Goal: Navigation & Orientation: Find specific page/section

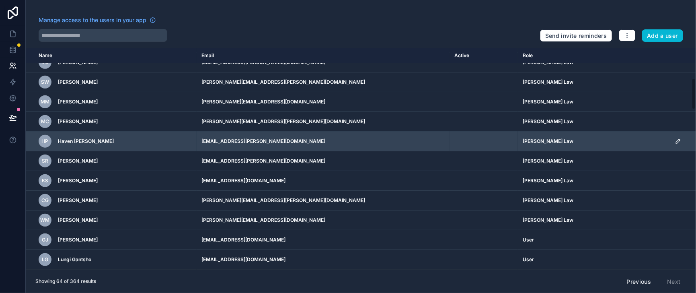
scroll to position [201, 0]
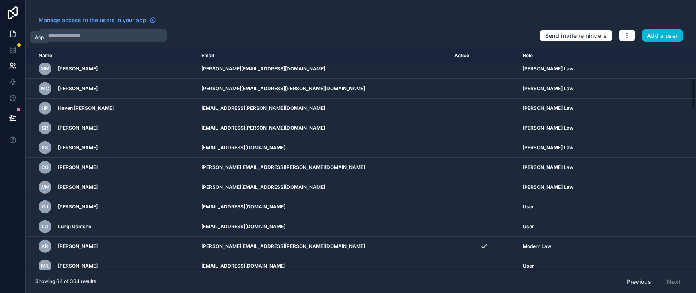
click at [20, 41] on link at bounding box center [12, 34] width 25 height 16
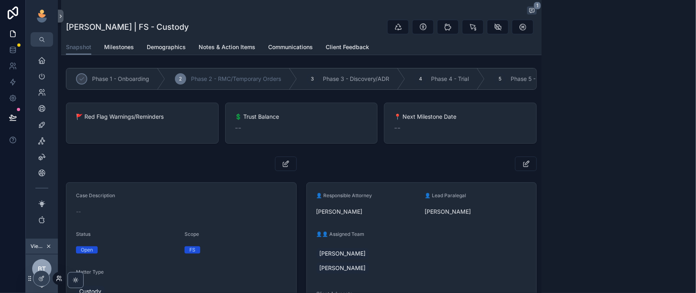
click at [61, 276] on icon at bounding box center [59, 278] width 6 height 6
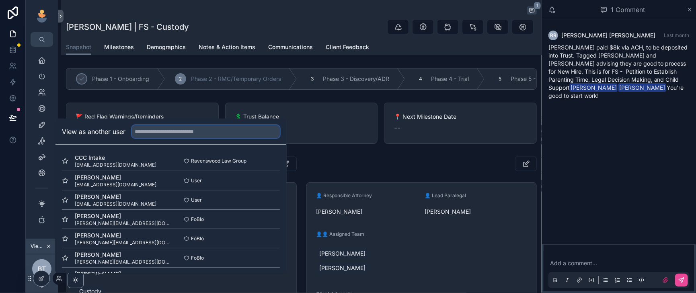
click at [158, 125] on input "text" at bounding box center [206, 131] width 148 height 13
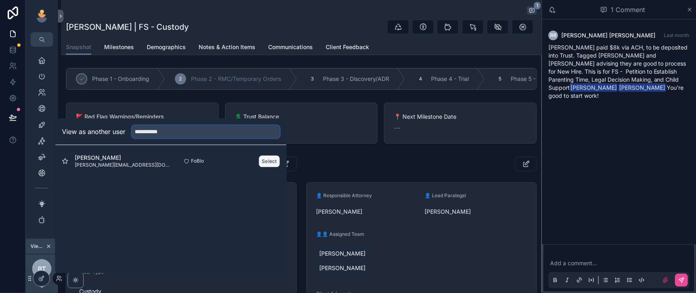
type input "**********"
click at [280, 155] on button "Select" at bounding box center [269, 161] width 21 height 12
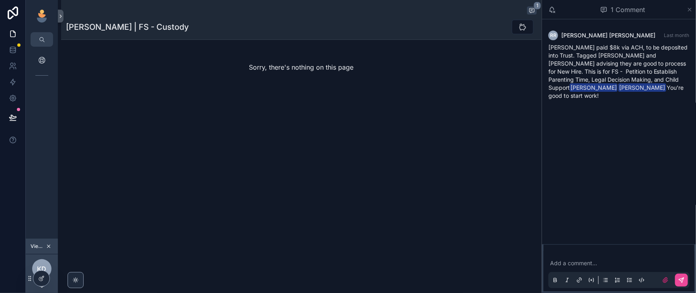
click at [689, 12] on icon "scrollable content" at bounding box center [689, 9] width 6 height 6
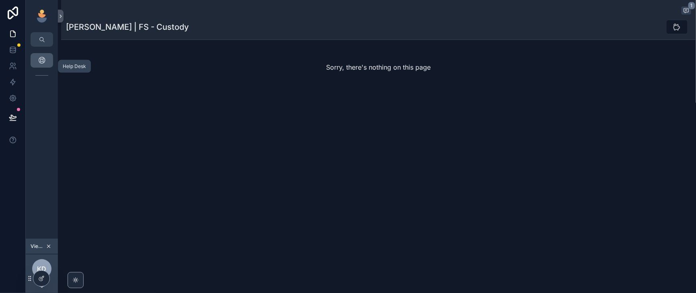
click at [46, 64] on icon "scrollable content" at bounding box center [42, 60] width 8 height 8
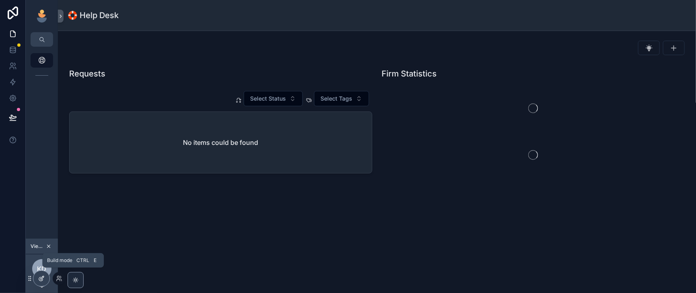
click at [43, 277] on icon at bounding box center [43, 276] width 1 height 1
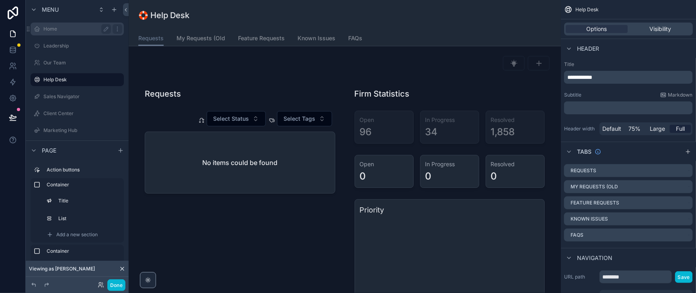
click at [59, 32] on label "Home" at bounding box center [75, 29] width 64 height 6
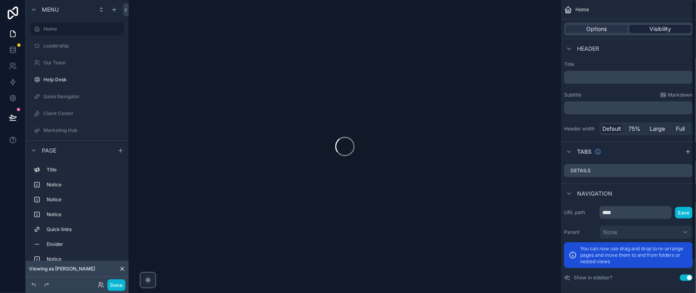
click at [664, 33] on span "Visibility" at bounding box center [660, 29] width 22 height 8
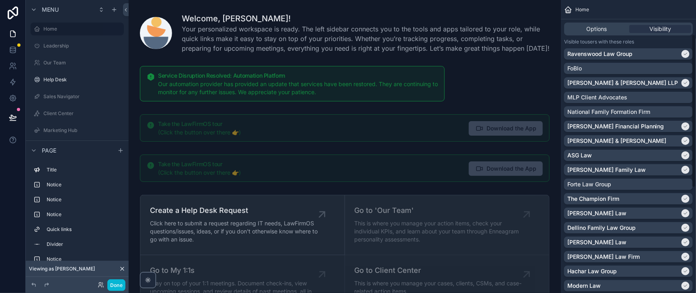
scroll to position [66, 0]
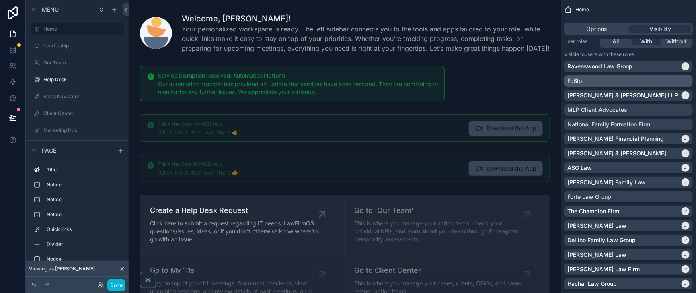
click at [680, 85] on div "FoBlo" at bounding box center [628, 81] width 122 height 8
click at [68, 49] on label "Leadership" at bounding box center [75, 46] width 64 height 6
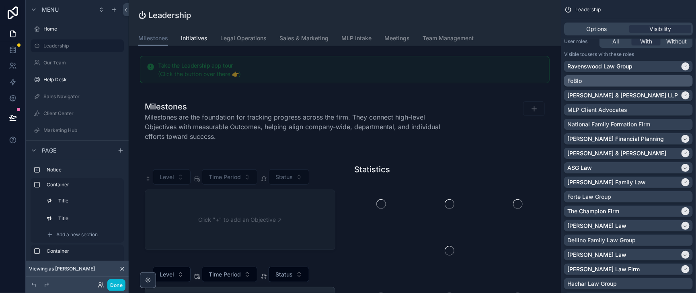
click at [678, 85] on div "FoBlo" at bounding box center [628, 81] width 122 height 8
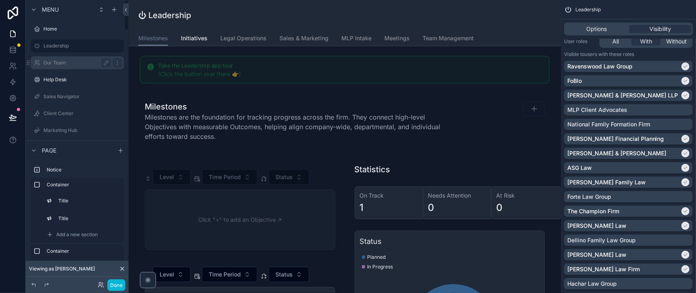
click at [59, 66] on label "Our Team" at bounding box center [75, 62] width 64 height 6
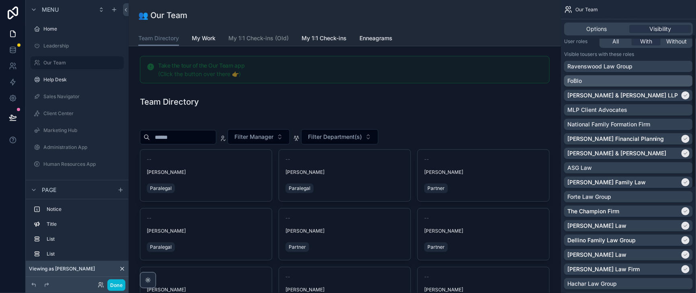
click at [682, 85] on div "FoBlo" at bounding box center [628, 81] width 122 height 8
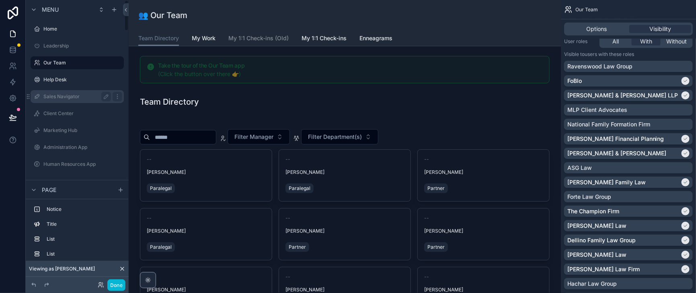
click at [64, 100] on label "Sales Navigator" at bounding box center [75, 96] width 64 height 6
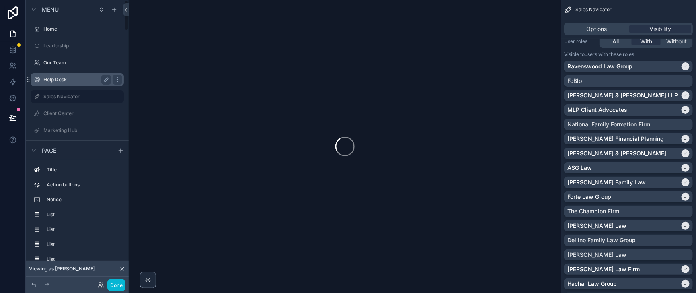
click at [66, 84] on div "Help Desk" at bounding box center [77, 80] width 68 height 10
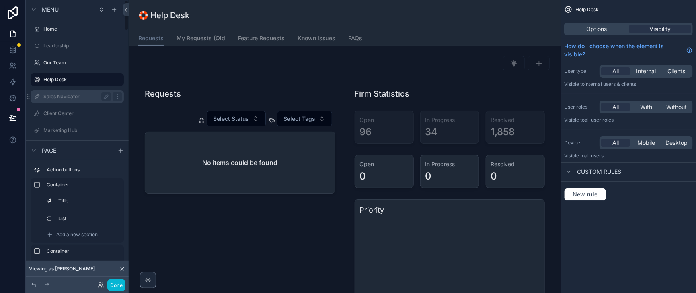
click at [68, 100] on label "Sales Navigator" at bounding box center [75, 96] width 64 height 6
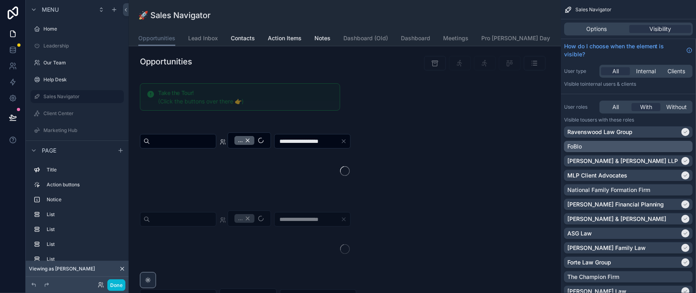
click at [680, 150] on div "FoBlo" at bounding box center [628, 146] width 122 height 8
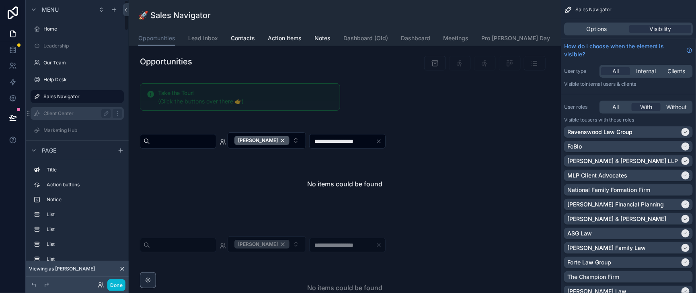
click at [73, 117] on label "Client Center" at bounding box center [75, 113] width 64 height 6
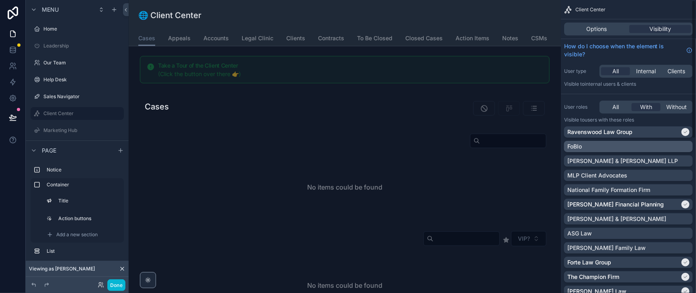
click at [682, 150] on div "FoBlo" at bounding box center [628, 146] width 122 height 8
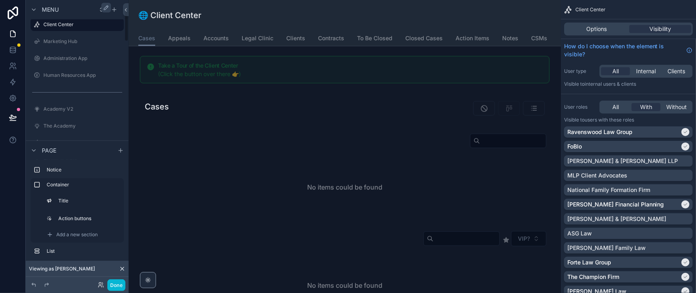
scroll to position [100, 0]
click at [70, 33] on label "Marketing Hub" at bounding box center [75, 30] width 64 height 6
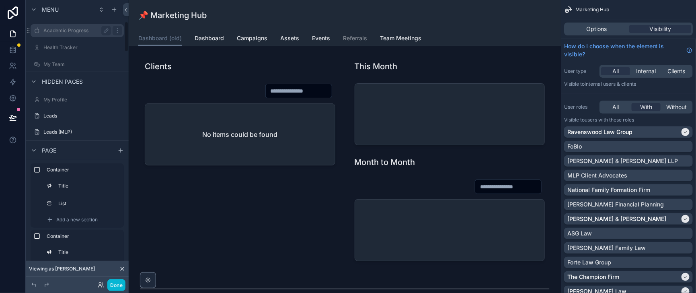
scroll to position [100, 0]
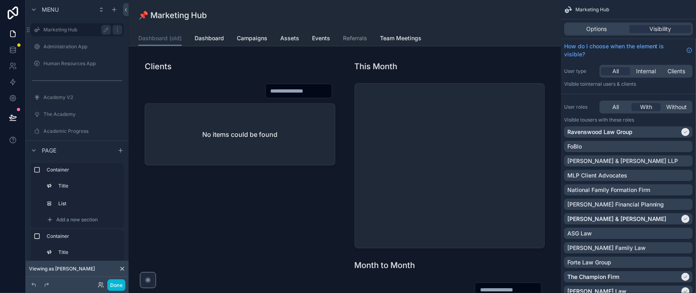
click at [72, 33] on label "Marketing Hub" at bounding box center [75, 30] width 64 height 6
click at [674, 150] on div "FoBlo" at bounding box center [628, 146] width 122 height 8
click at [125, 280] on button "Done" at bounding box center [116, 285] width 18 height 12
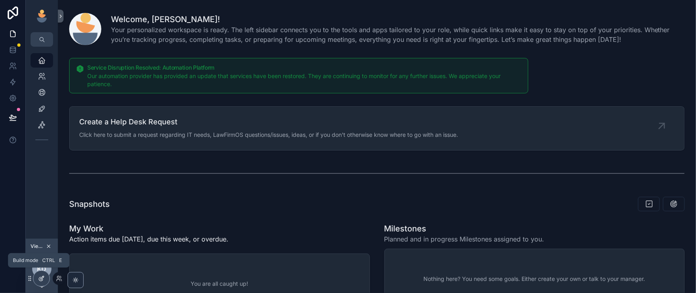
click at [42, 281] on icon at bounding box center [41, 278] width 6 height 6
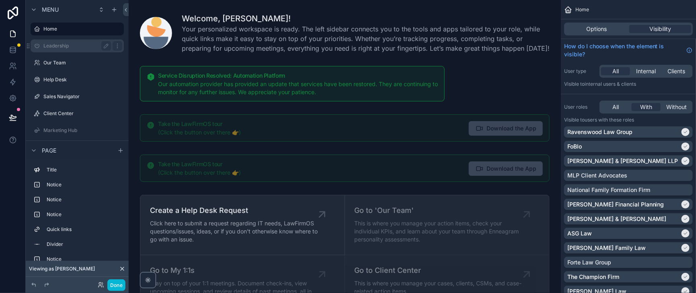
click at [67, 49] on label "Leadership" at bounding box center [75, 46] width 64 height 6
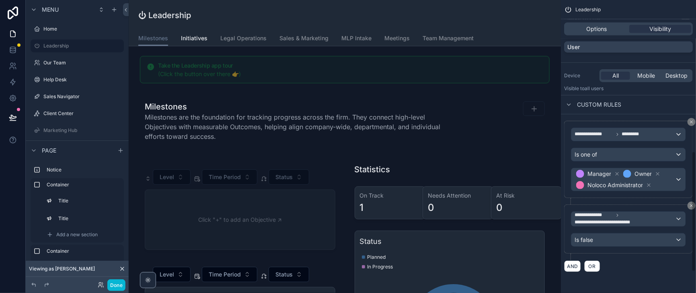
scroll to position [419, 0]
click at [672, 170] on span "Manager Owner Noloco Administrator" at bounding box center [624, 179] width 100 height 23
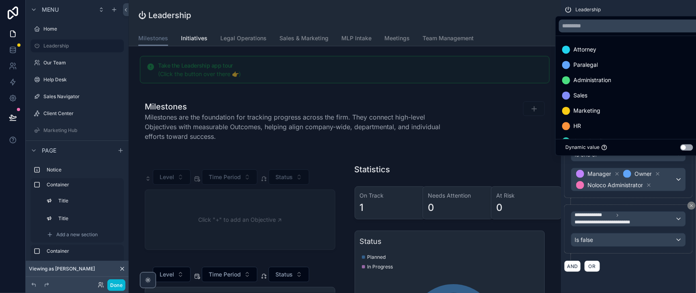
click at [672, 170] on div "scrollable content" at bounding box center [348, 146] width 696 height 293
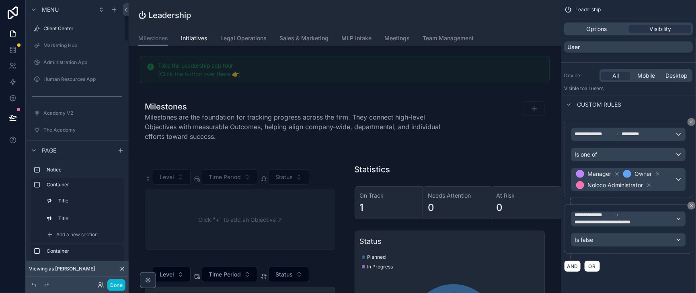
scroll to position [100, 0]
click at [69, 33] on label "Marketing Hub" at bounding box center [75, 30] width 64 height 6
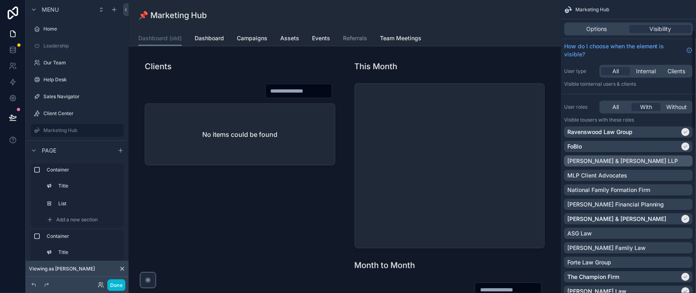
scroll to position [100, 0]
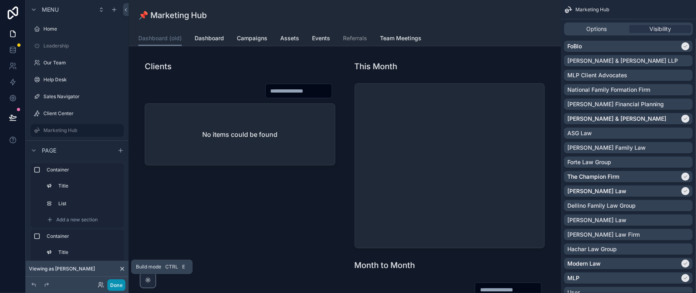
click at [125, 282] on button "Done" at bounding box center [116, 285] width 18 height 12
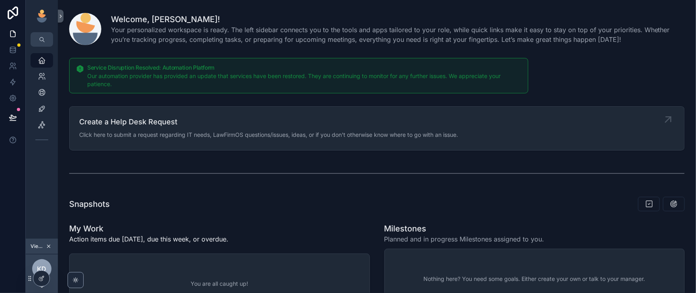
click at [661, 126] on icon "scrollable content" at bounding box center [667, 119] width 13 height 13
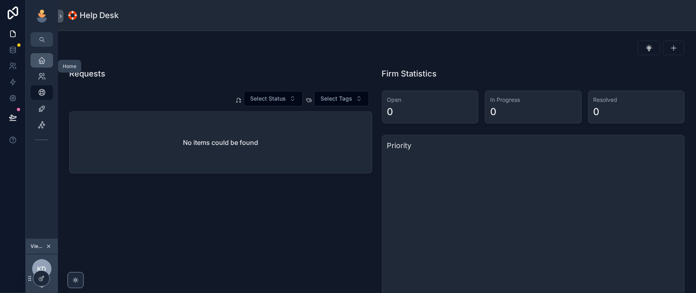
click at [47, 67] on div "Home" at bounding box center [41, 60] width 13 height 13
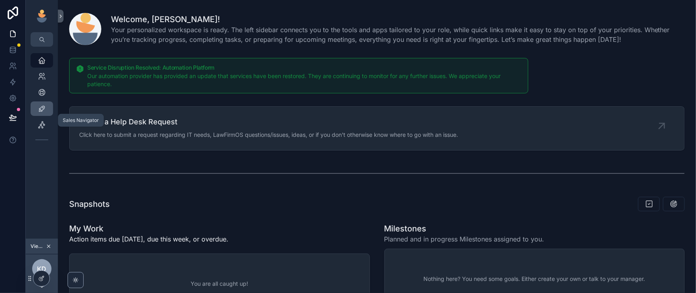
drag, startPoint x: 44, startPoint y: 119, endPoint x: 210, endPoint y: 145, distance: 168.5
click at [44, 113] on icon "scrollable content" at bounding box center [42, 108] width 8 height 8
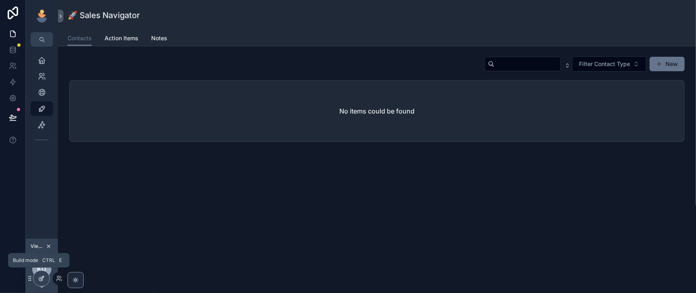
click at [44, 277] on icon at bounding box center [42, 277] width 3 height 3
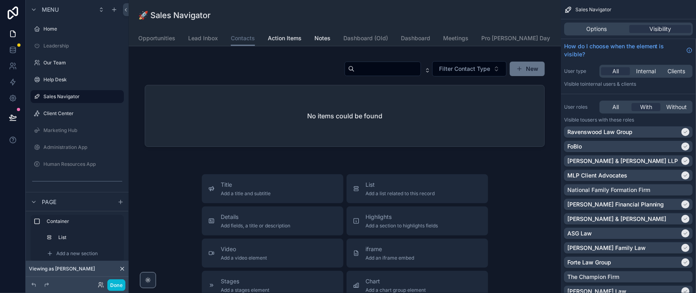
click at [455, 27] on div "🚀 Sales Navigator" at bounding box center [344, 15] width 413 height 31
click at [426, 21] on div "🚀 Sales Navigator" at bounding box center [344, 15] width 413 height 11
click at [586, 33] on span "Options" at bounding box center [596, 29] width 20 height 8
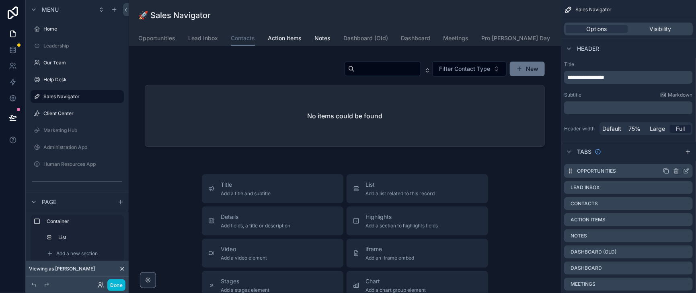
click at [686, 174] on icon "scrollable content" at bounding box center [686, 171] width 6 height 6
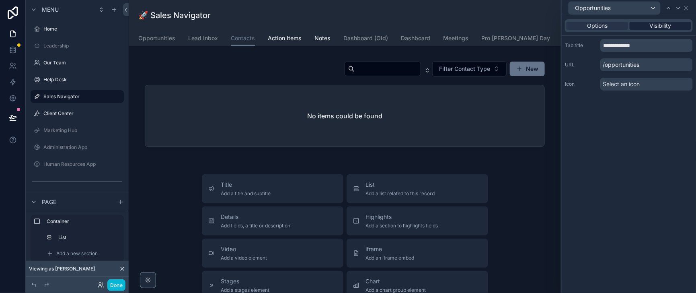
click at [659, 30] on span "Visibility" at bounding box center [660, 26] width 22 height 8
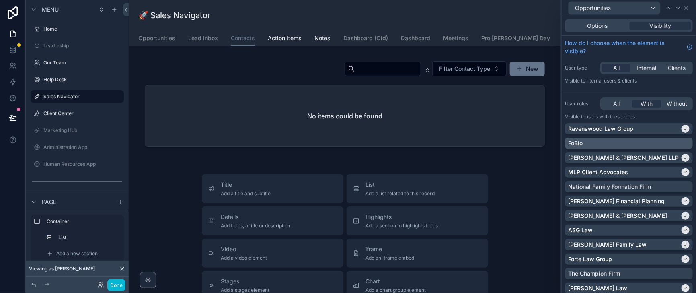
click at [674, 147] on div "FoBlo" at bounding box center [628, 143] width 121 height 8
click at [675, 9] on icon at bounding box center [678, 8] width 6 height 6
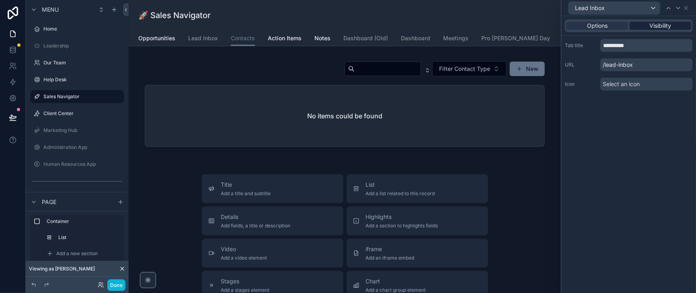
click at [667, 27] on span "Visibility" at bounding box center [660, 26] width 22 height 8
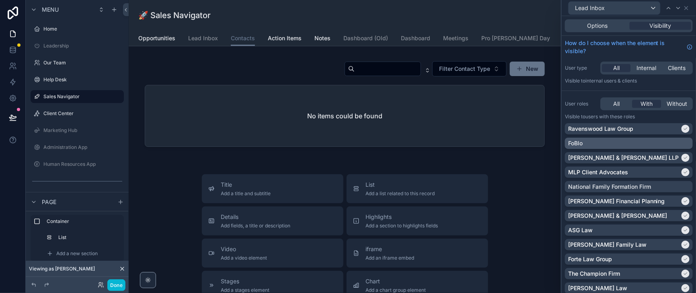
click at [670, 147] on div "FoBlo" at bounding box center [628, 143] width 121 height 8
click at [675, 8] on icon at bounding box center [678, 8] width 6 height 6
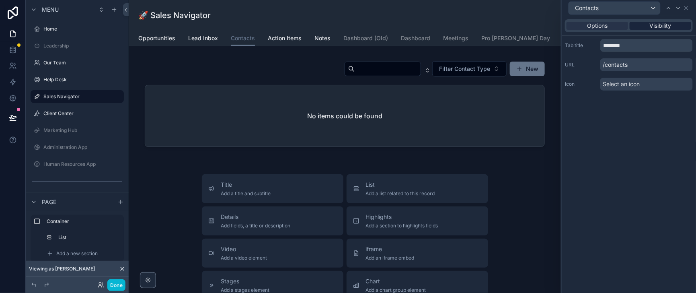
click at [658, 30] on span "Visibility" at bounding box center [660, 26] width 22 height 8
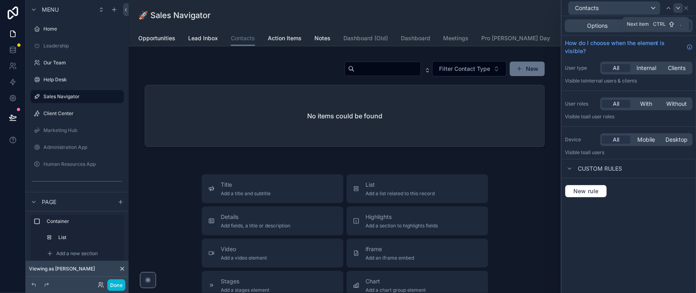
click at [676, 6] on icon at bounding box center [678, 8] width 6 height 6
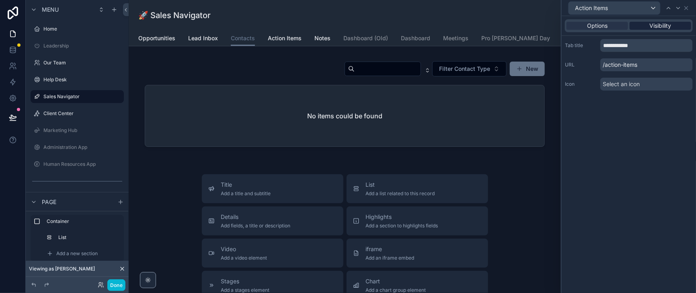
click at [668, 27] on span "Visibility" at bounding box center [660, 26] width 22 height 8
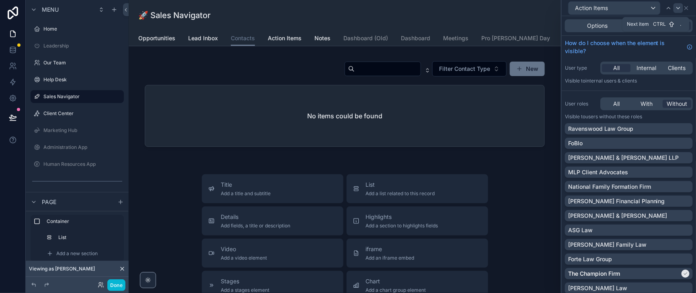
click at [675, 10] on icon at bounding box center [678, 8] width 6 height 6
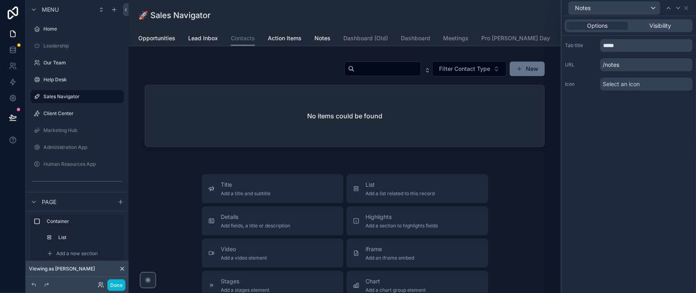
click at [656, 32] on div "Options Visibility" at bounding box center [629, 25] width 128 height 13
click at [656, 30] on span "Visibility" at bounding box center [660, 26] width 22 height 8
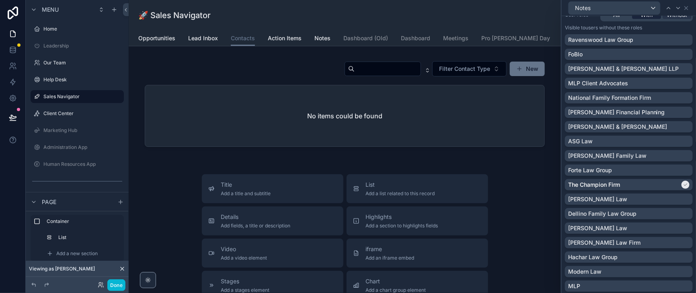
scroll to position [100, 0]
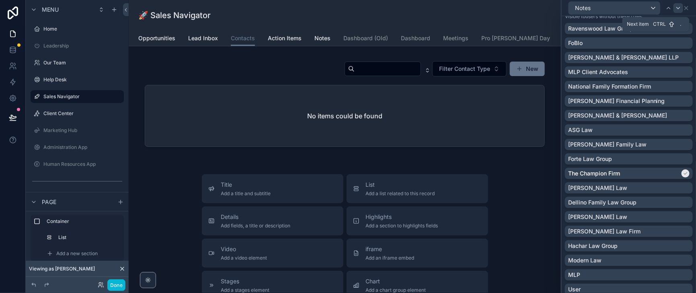
click at [676, 10] on icon at bounding box center [678, 8] width 6 height 6
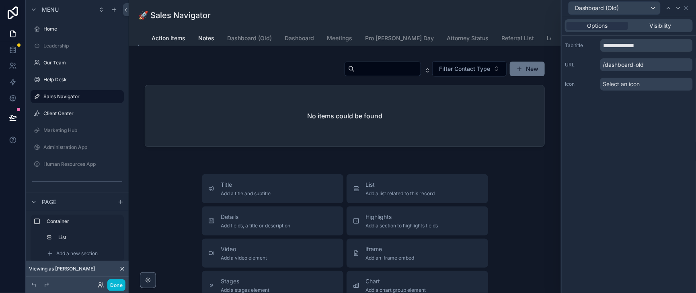
scroll to position [0, 117]
click at [665, 29] on span "Visibility" at bounding box center [660, 26] width 22 height 8
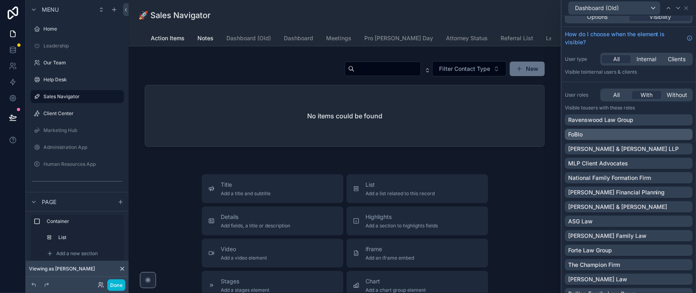
scroll to position [0, 0]
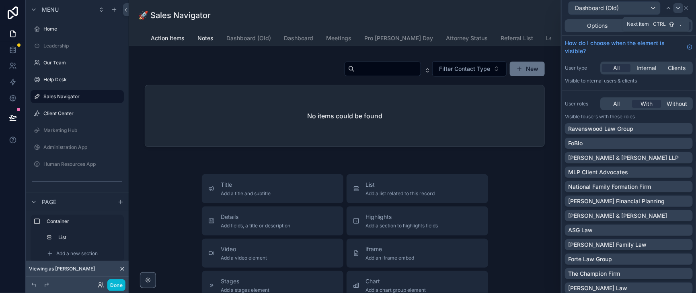
click at [676, 9] on icon at bounding box center [678, 8] width 6 height 6
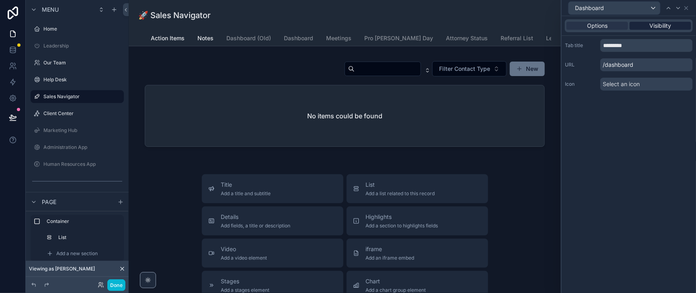
click at [652, 30] on span "Visibility" at bounding box center [660, 26] width 22 height 8
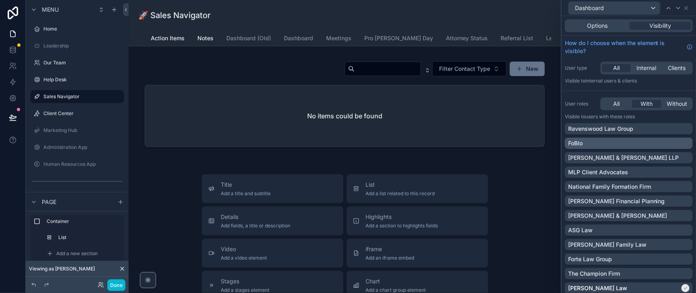
click at [674, 147] on div "FoBlo" at bounding box center [628, 143] width 121 height 8
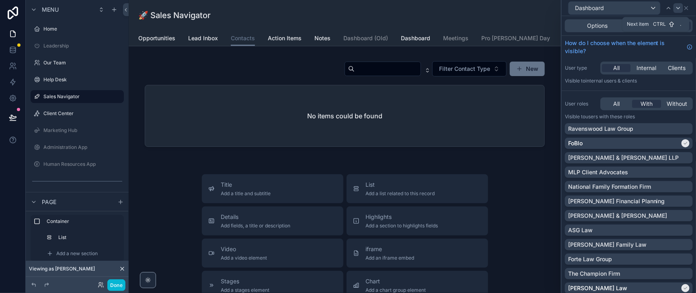
click at [676, 11] on icon at bounding box center [678, 8] width 6 height 6
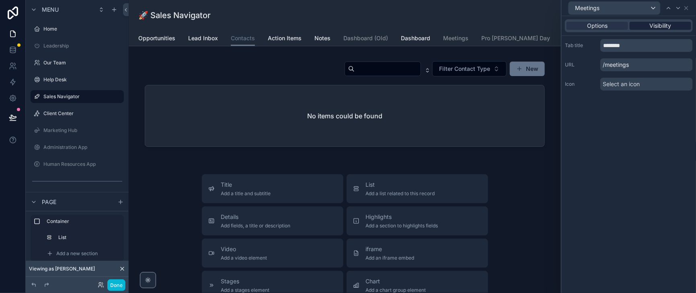
click at [663, 30] on span "Visibility" at bounding box center [660, 26] width 22 height 8
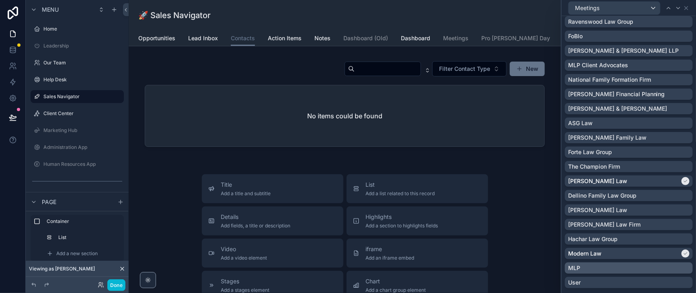
scroll to position [100, 0]
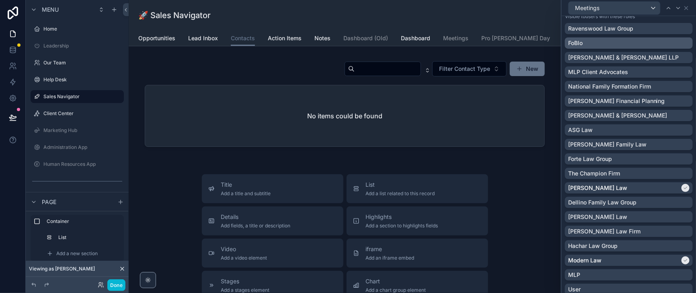
click at [663, 47] on div "FoBlo" at bounding box center [628, 43] width 121 height 8
click at [676, 11] on icon at bounding box center [678, 8] width 6 height 6
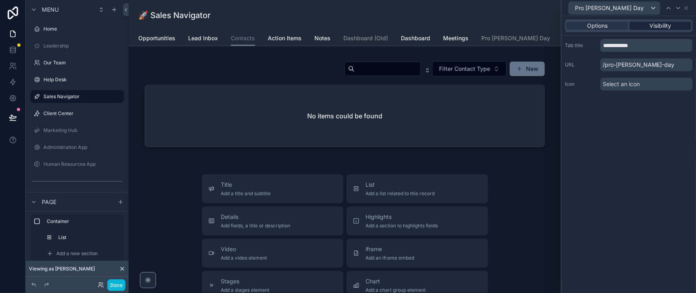
click at [665, 30] on span "Visibility" at bounding box center [660, 26] width 22 height 8
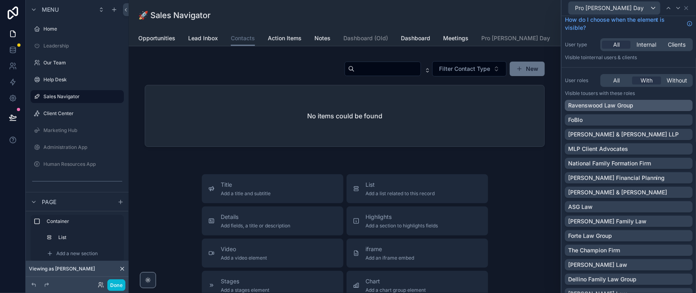
scroll to position [0, 0]
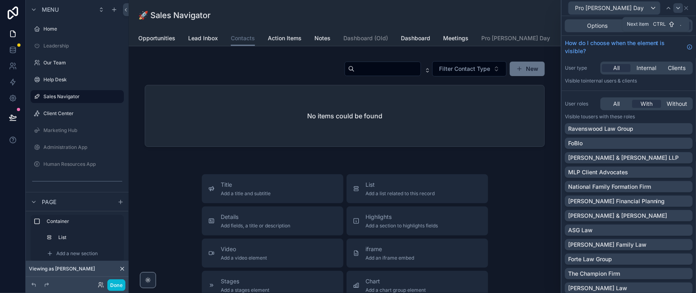
click at [678, 8] on icon at bounding box center [678, 8] width 6 height 6
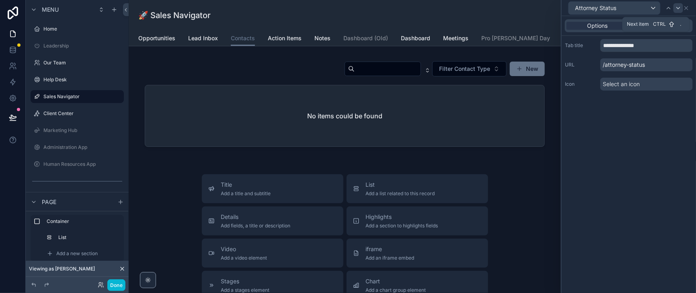
click at [675, 9] on icon at bounding box center [678, 8] width 6 height 6
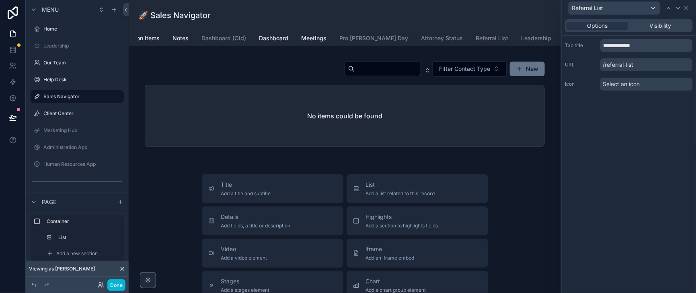
scroll to position [0, 213]
click at [475, 42] on span "Referral List" at bounding box center [491, 38] width 33 height 8
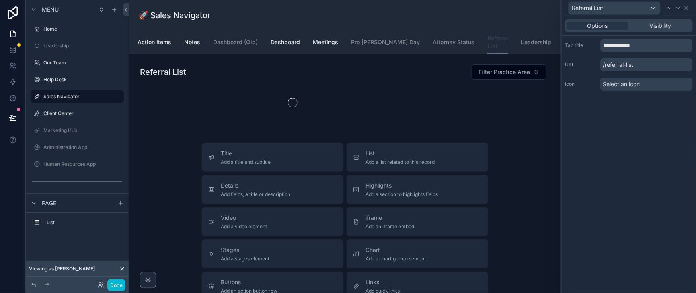
scroll to position [0, 201]
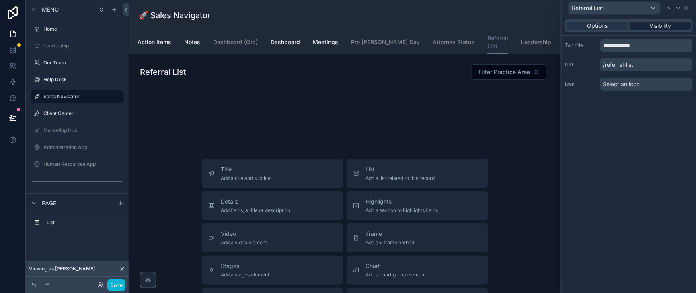
click at [659, 28] on span "Visibility" at bounding box center [660, 26] width 22 height 8
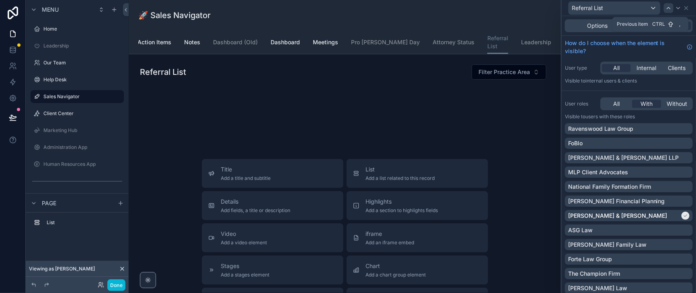
click at [667, 11] on icon at bounding box center [668, 8] width 6 height 6
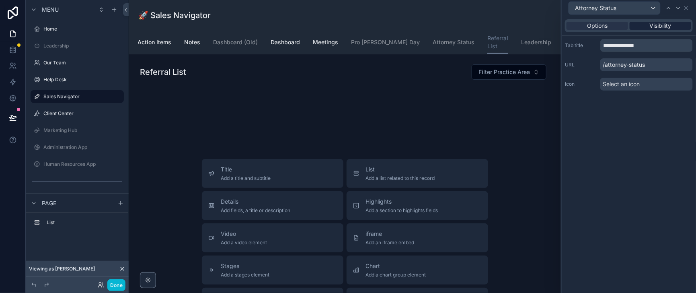
click at [661, 30] on span "Visibility" at bounding box center [660, 26] width 22 height 8
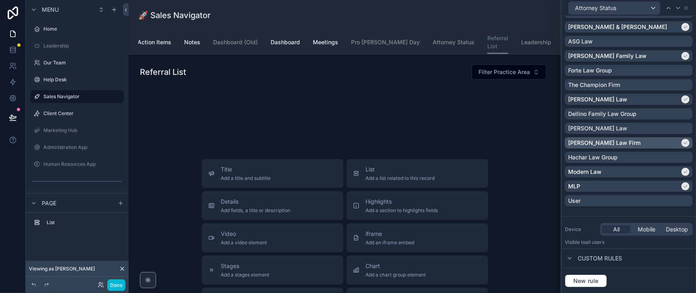
scroll to position [201, 0]
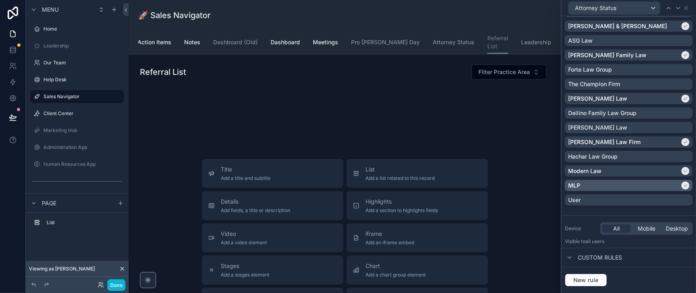
click at [683, 188] on icon at bounding box center [685, 185] width 5 height 5
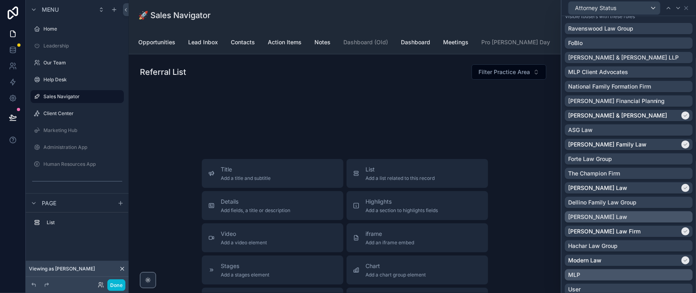
scroll to position [0, 0]
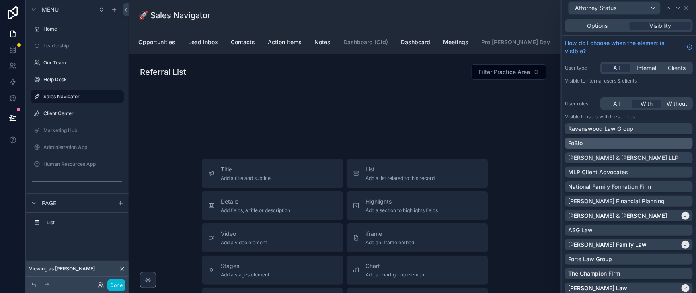
click at [674, 147] on div "FoBlo" at bounding box center [628, 143] width 121 height 8
click at [680, 9] on icon at bounding box center [678, 8] width 6 height 6
click at [677, 8] on icon at bounding box center [678, 8] width 6 height 6
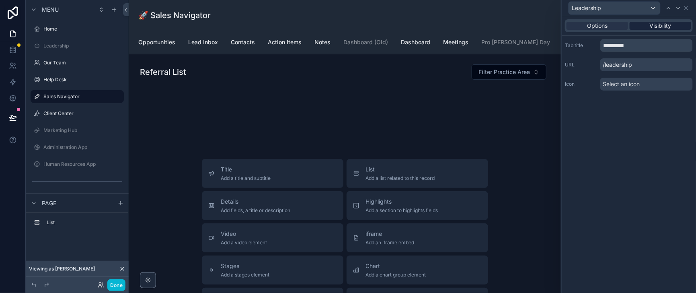
click at [649, 29] on span "Visibility" at bounding box center [660, 26] width 22 height 8
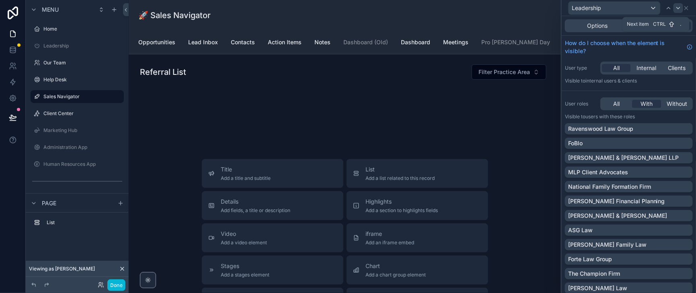
click at [678, 10] on icon at bounding box center [678, 8] width 6 height 6
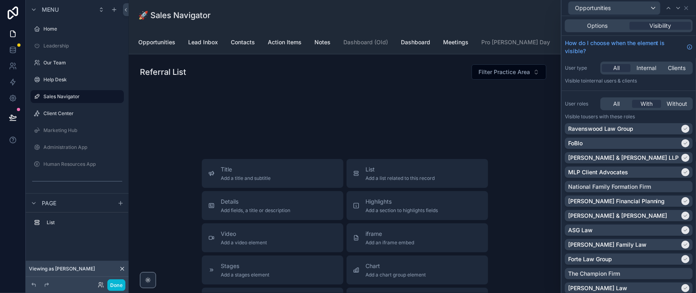
click at [333, 17] on div "🚀 Sales Navigator" at bounding box center [344, 15] width 413 height 11
click at [218, 46] on span "Lead Inbox" at bounding box center [203, 42] width 30 height 8
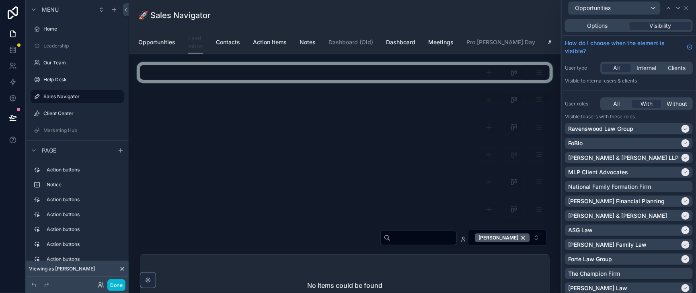
scroll to position [100, 0]
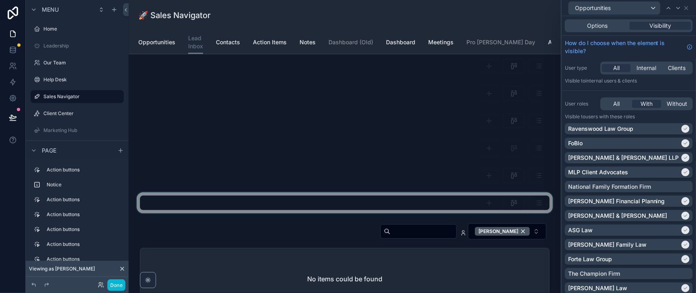
click at [426, 213] on div "scrollable content" at bounding box center [344, 202] width 419 height 21
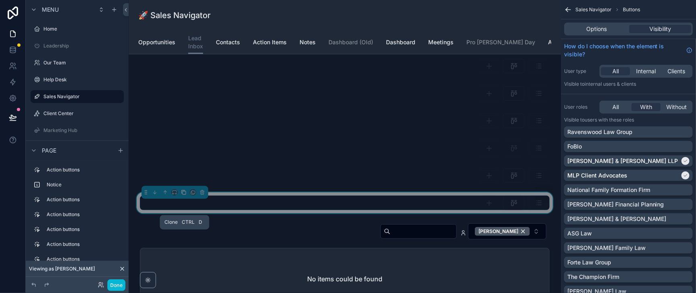
click at [186, 195] on icon "scrollable content" at bounding box center [184, 192] width 6 height 6
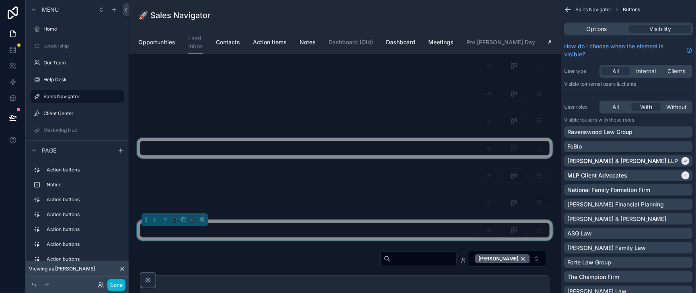
scroll to position [201, 0]
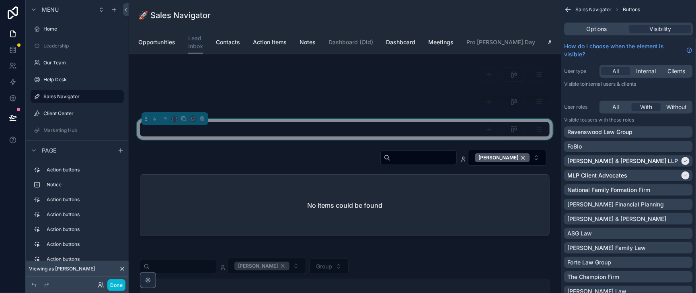
click at [399, 136] on div "scrollable content" at bounding box center [344, 129] width 409 height 14
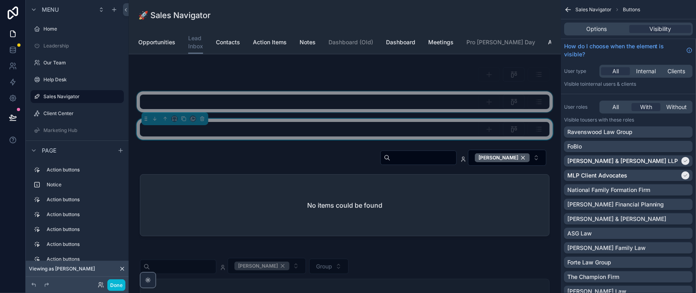
click at [393, 112] on div "scrollable content" at bounding box center [344, 101] width 419 height 21
click at [384, 139] on div "scrollable content" at bounding box center [344, 129] width 419 height 21
click at [679, 150] on div "FoBlo" at bounding box center [628, 146] width 122 height 8
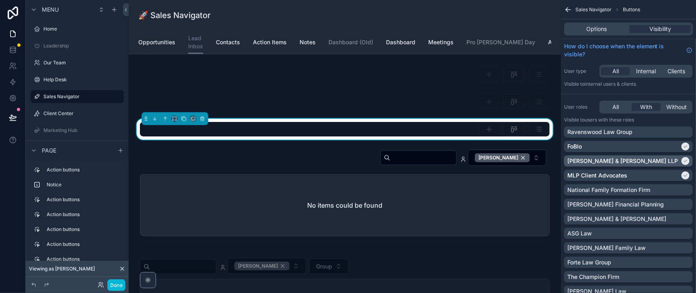
click at [684, 163] on icon "scrollable content" at bounding box center [685, 160] width 5 height 5
click at [684, 178] on icon "scrollable content" at bounding box center [685, 175] width 5 height 5
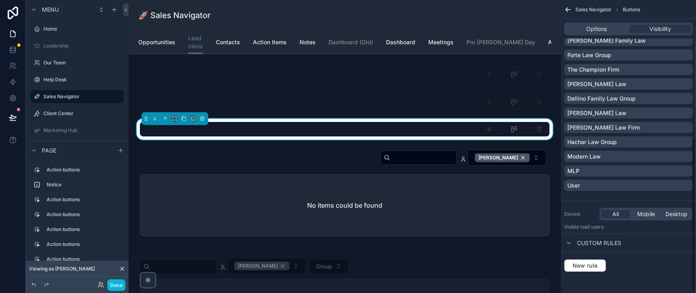
scroll to position [0, 0]
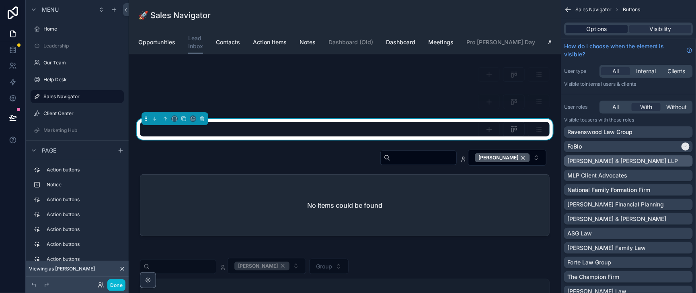
click at [586, 29] on span "Options" at bounding box center [596, 29] width 20 height 8
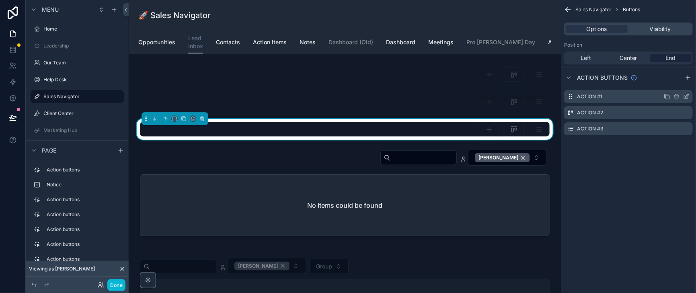
click at [686, 97] on icon "scrollable content" at bounding box center [686, 95] width 3 height 3
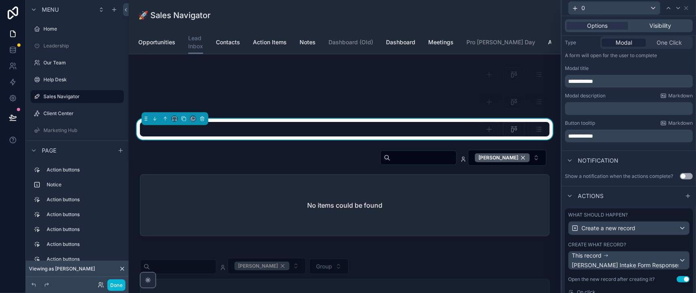
scroll to position [201, 0]
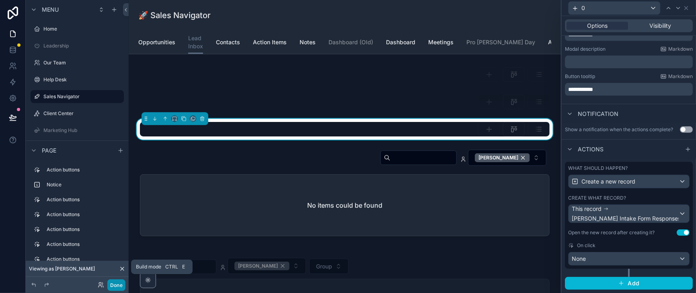
click at [125, 283] on button "Done" at bounding box center [116, 285] width 18 height 12
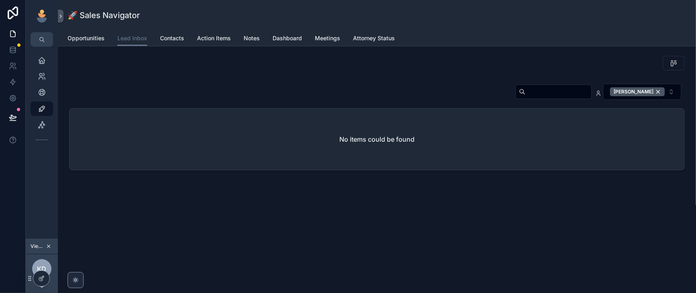
scroll to position [0, 0]
click at [46, 64] on icon "scrollable content" at bounding box center [42, 60] width 8 height 8
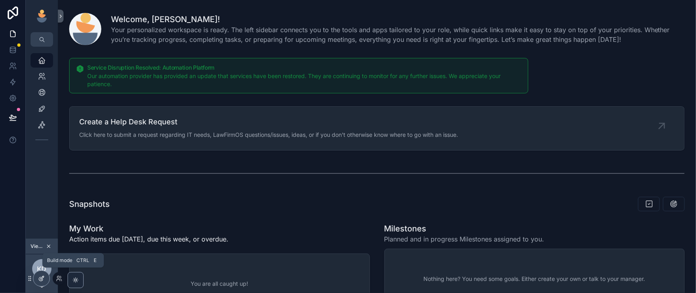
click at [39, 279] on icon at bounding box center [41, 278] width 6 height 6
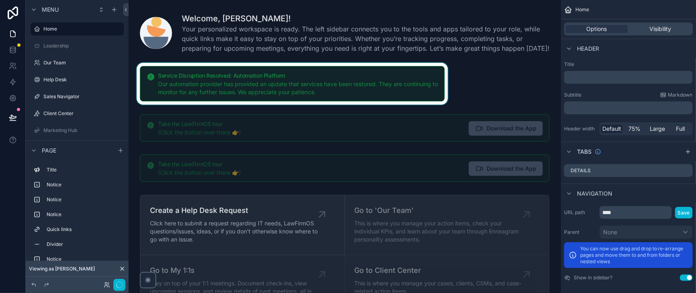
click at [304, 97] on div "scrollable content" at bounding box center [292, 84] width 314 height 42
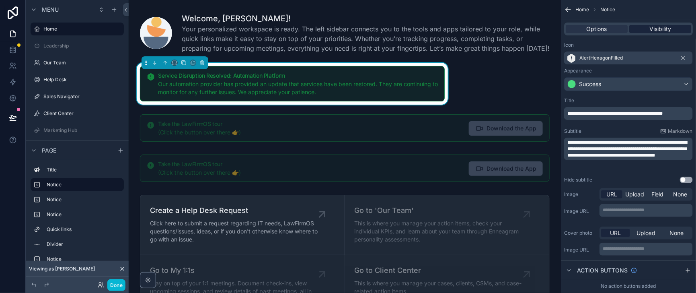
click at [649, 33] on span "Visibility" at bounding box center [660, 29] width 22 height 8
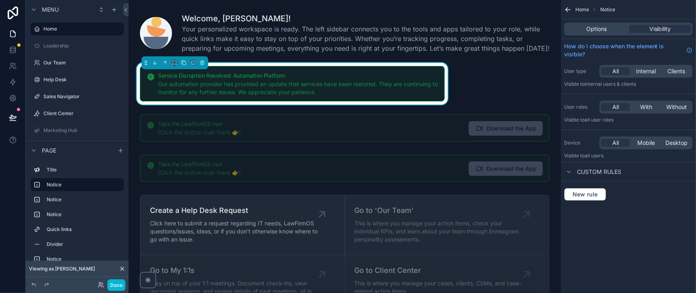
drag, startPoint x: 643, startPoint y: 78, endPoint x: 594, endPoint y: 92, distance: 50.9
click at [643, 75] on span "Internal" at bounding box center [646, 71] width 20 height 8
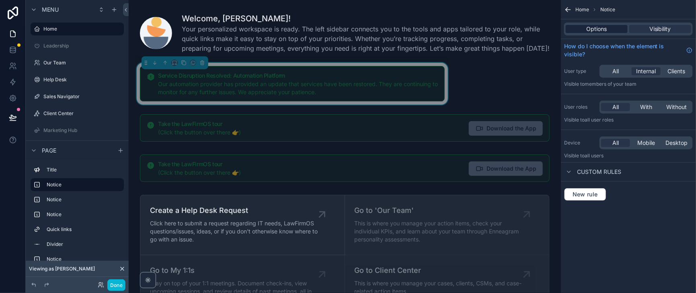
click at [592, 33] on span "Options" at bounding box center [596, 29] width 20 height 8
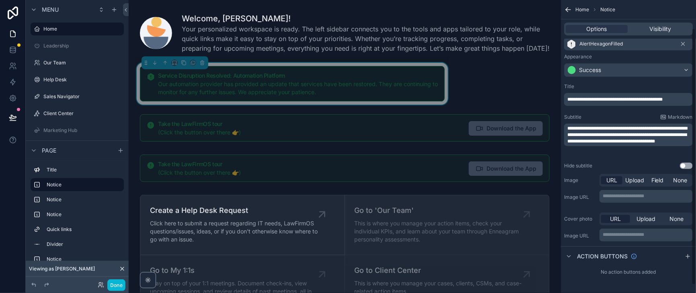
scroll to position [41, 0]
click at [649, 27] on span "Visibility" at bounding box center [660, 29] width 22 height 8
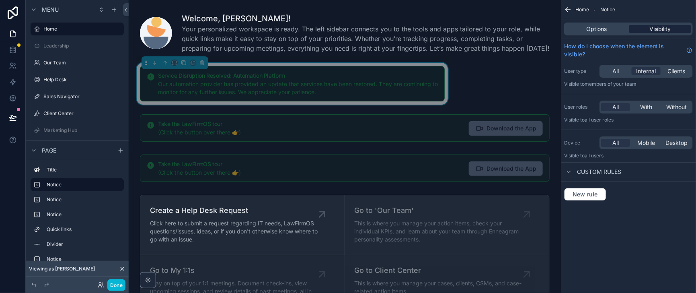
scroll to position [0, 0]
click at [205, 66] on icon "scrollable content" at bounding box center [202, 63] width 6 height 6
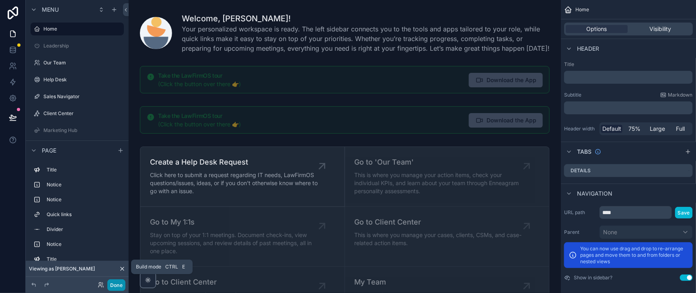
click at [125, 286] on button "Done" at bounding box center [116, 285] width 18 height 12
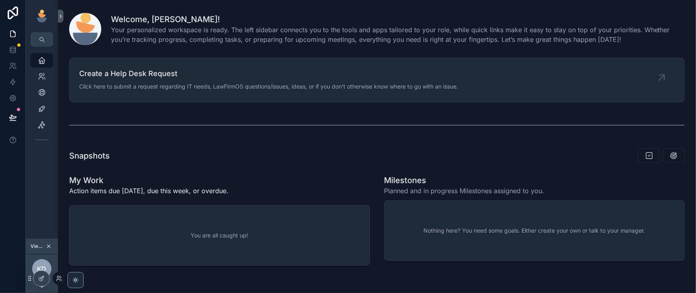
click at [58, 279] on div at bounding box center [59, 278] width 13 height 13
click at [61, 281] on icon at bounding box center [59, 278] width 6 height 6
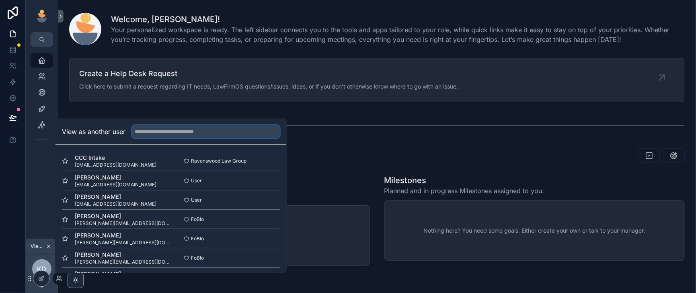
click at [169, 125] on input "text" at bounding box center [206, 131] width 148 height 13
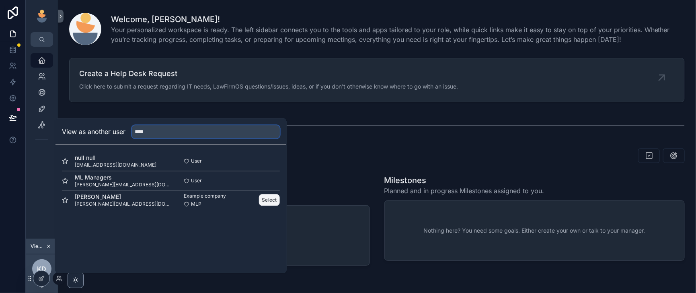
type input "****"
click at [280, 194] on button "Select" at bounding box center [269, 200] width 21 height 12
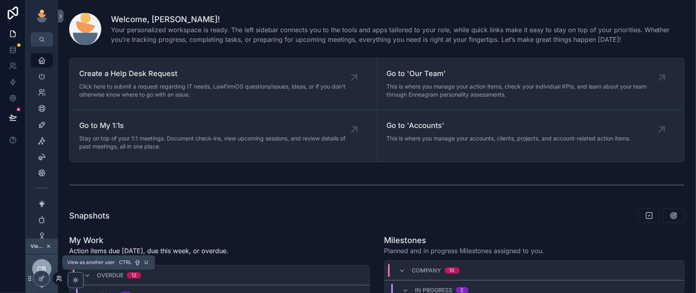
click at [62, 276] on icon at bounding box center [59, 278] width 6 height 6
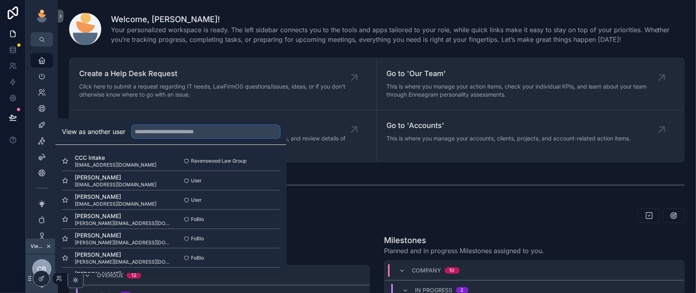
click at [168, 125] on input "text" at bounding box center [206, 131] width 148 height 13
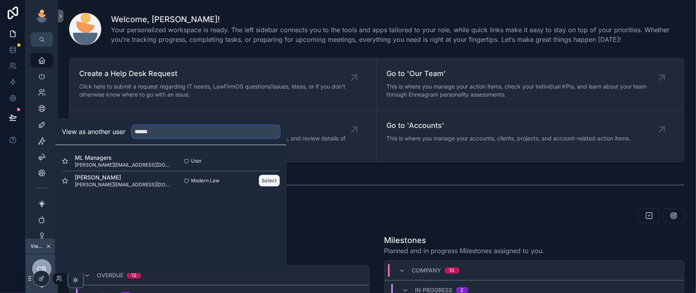
type input "******"
click at [280, 174] on button "Select" at bounding box center [269, 180] width 21 height 12
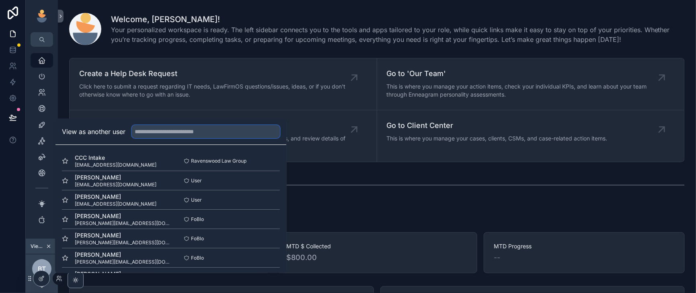
click at [193, 125] on input "text" at bounding box center [206, 131] width 148 height 13
